Goal: Task Accomplishment & Management: Manage account settings

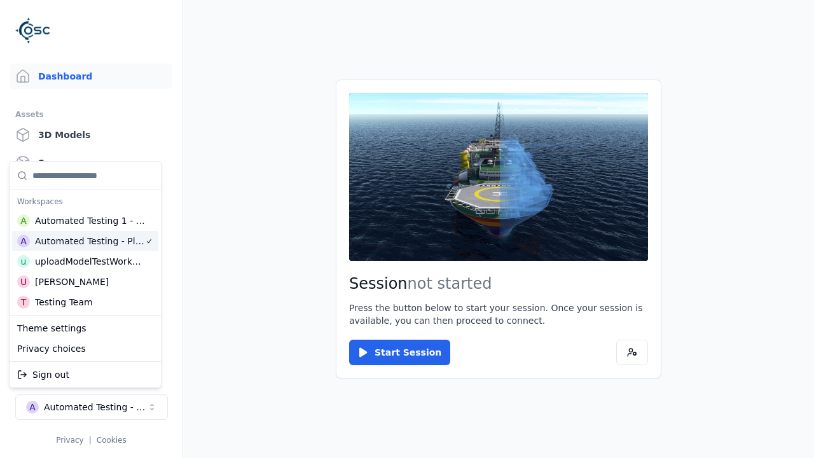
click at [407, 229] on html "Support Dashboard Assets 3D Models Scenes Datasets Recordings Support Documenta…" at bounding box center [407, 229] width 814 height 458
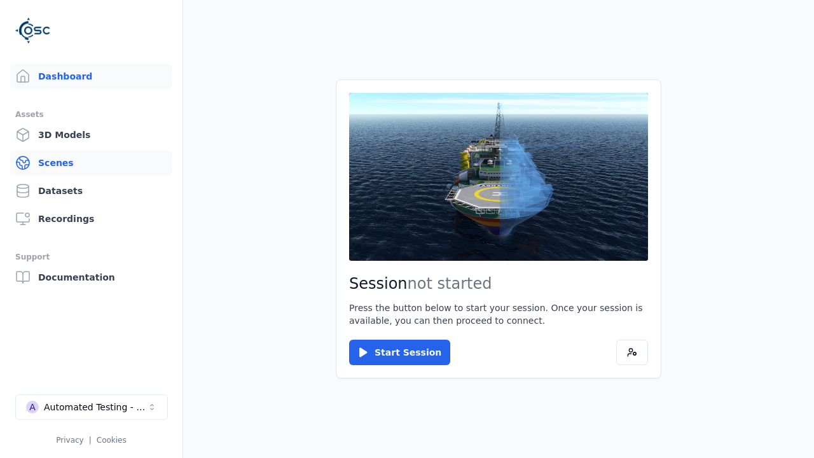
click at [91, 163] on link "Scenes" at bounding box center [91, 162] width 162 height 25
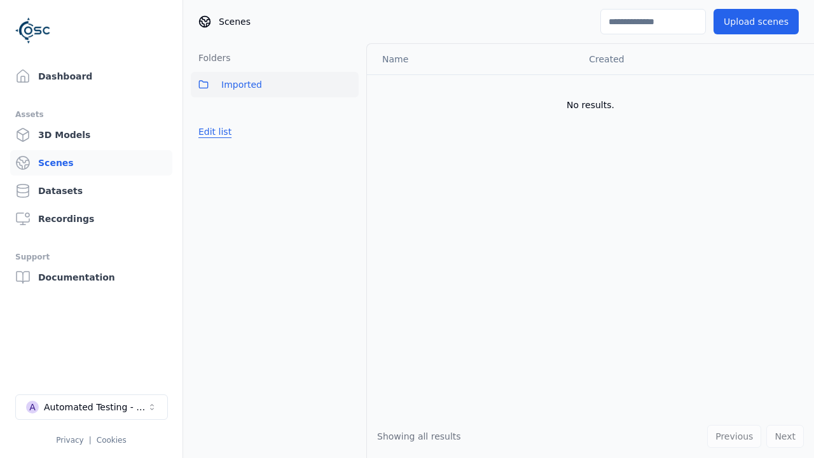
click at [212, 132] on button "Edit list" at bounding box center [215, 131] width 48 height 23
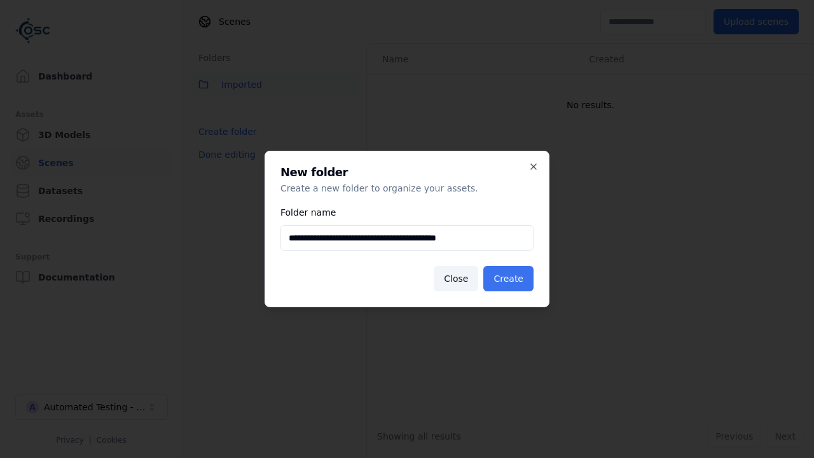
type input "**********"
click at [510, 279] on button "Create" at bounding box center [508, 278] width 50 height 25
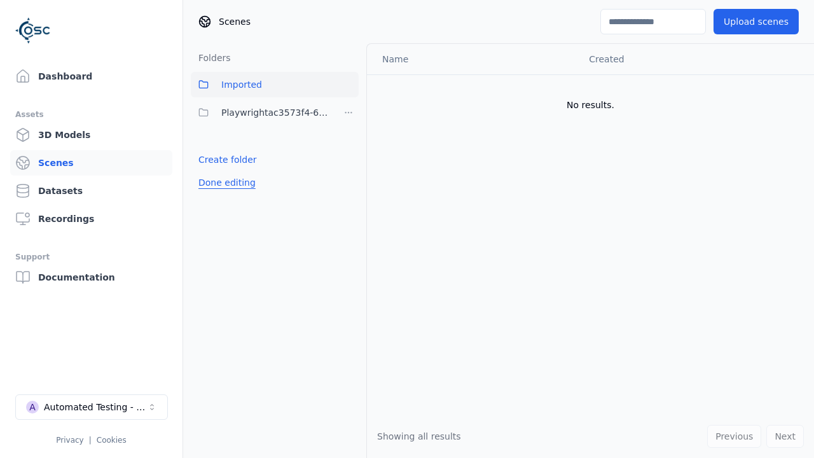
click at [223, 183] on button "Done editing" at bounding box center [227, 182] width 73 height 23
click at [212, 160] on button "Edit list" at bounding box center [215, 159] width 48 height 23
click at [349, 113] on html "Support Dashboard Assets 3D Models Scenes Datasets Recordings Support Documenta…" at bounding box center [407, 229] width 814 height 458
click at [348, 159] on div "Rename" at bounding box center [352, 159] width 85 height 20
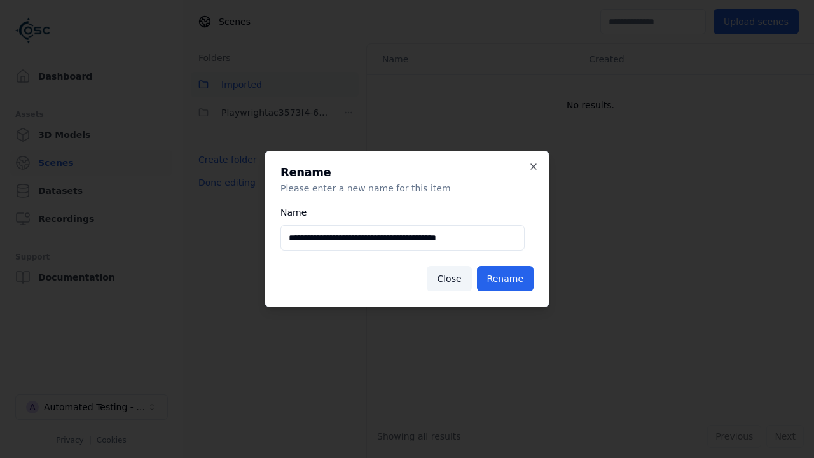
click at [403, 238] on input "**********" at bounding box center [402, 237] width 244 height 25
type input "**********"
click at [506, 279] on button "Rename" at bounding box center [505, 278] width 57 height 25
click at [223, 183] on button "Done editing" at bounding box center [227, 182] width 73 height 23
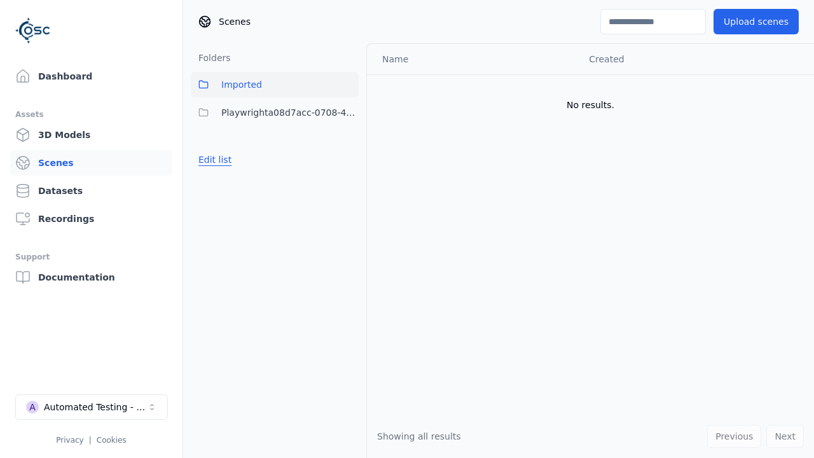
click at [212, 160] on button "Edit list" at bounding box center [215, 159] width 48 height 23
click at [349, 113] on html "Support Dashboard Assets 3D Models Scenes Datasets Recordings Support Documenta…" at bounding box center [407, 229] width 814 height 458
click at [348, 179] on div "Delete" at bounding box center [352, 179] width 85 height 20
